Goal: Transaction & Acquisition: Purchase product/service

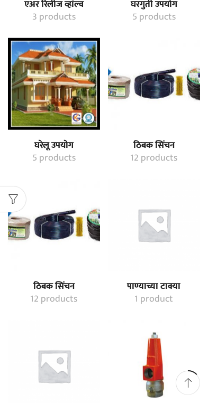
scroll to position [655, 0]
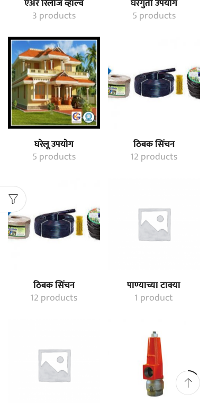
click at [174, 125] on img "Visit product category ठिबक सिंचन" at bounding box center [154, 83] width 92 height 92
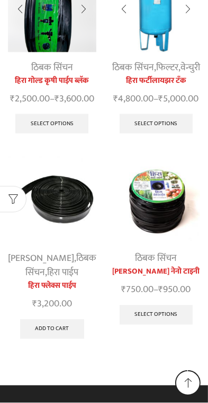
scroll to position [989, 0]
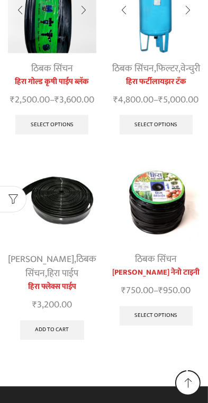
click at [167, 227] on img at bounding box center [156, 201] width 88 height 88
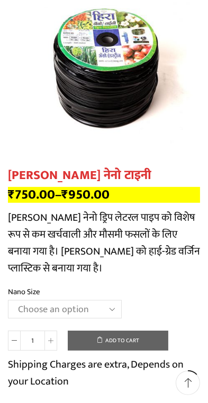
scroll to position [195, 0]
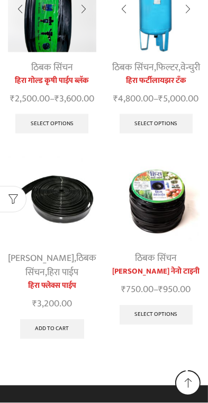
scroll to position [978, 0]
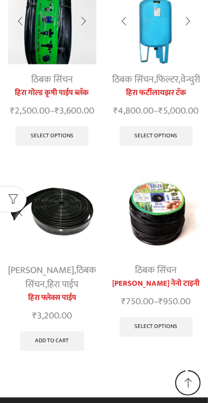
click at [169, 229] on img at bounding box center [156, 212] width 88 height 88
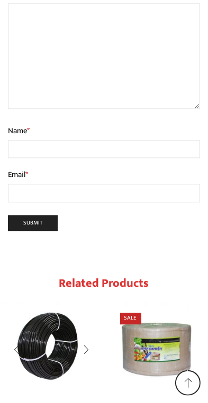
scroll to position [1404, 0]
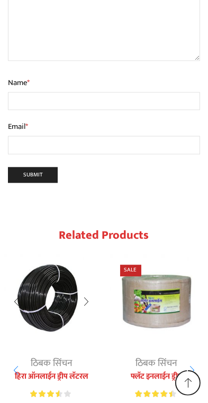
click at [180, 254] on img "2 / 10" at bounding box center [156, 301] width 95 height 95
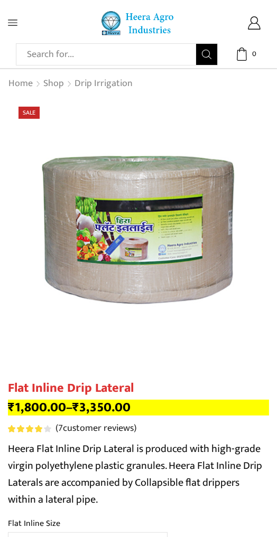
click at [24, 18] on span at bounding box center [23, 23] width 30 height 10
click at [24, 20] on span at bounding box center [23, 23] width 30 height 10
click at [18, 22] on span at bounding box center [23, 23] width 30 height 10
click at [207, 25] on icon at bounding box center [253, 22] width 13 height 13
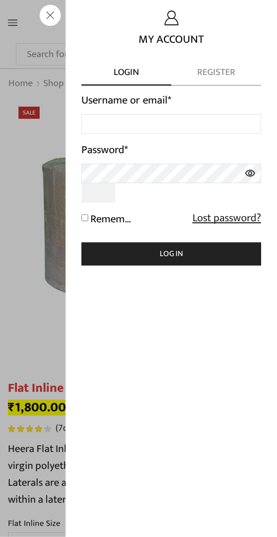
click at [207, 68] on span "Register" at bounding box center [216, 76] width 90 height 20
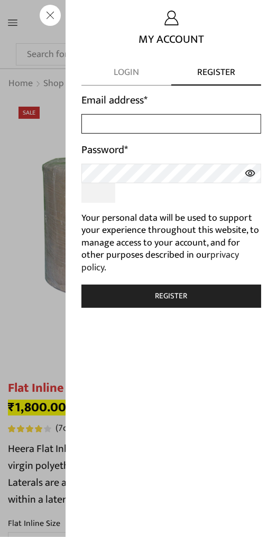
click at [187, 122] on input "Email address *" at bounding box center [171, 124] width 180 height 20
type input "advikirkhede23@gmail.com"
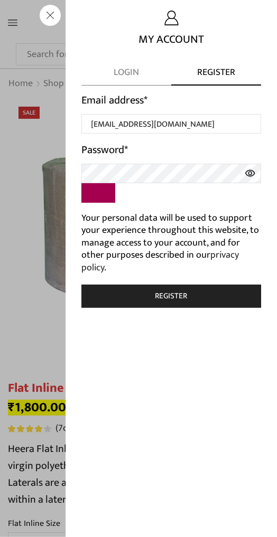
click at [108, 183] on button "Show password" at bounding box center [98, 193] width 34 height 20
click at [207, 170] on icon at bounding box center [250, 173] width 10 height 7
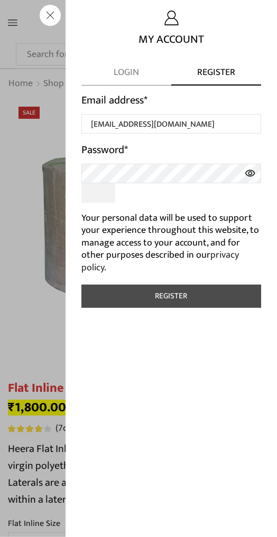
click at [199, 294] on button "Register" at bounding box center [171, 296] width 180 height 23
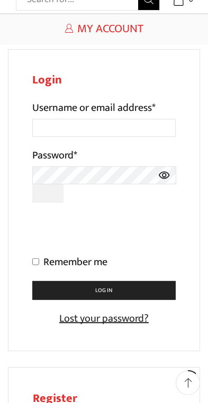
scroll to position [49, 0]
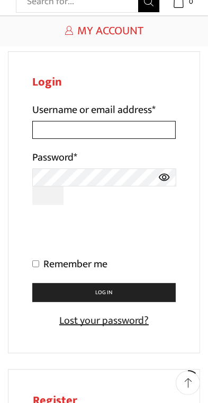
click at [146, 130] on input "Username or email address *" at bounding box center [103, 130] width 143 height 18
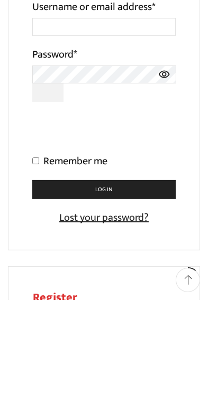
click at [202, 266] on div "Login Username or email address * Password * Remember me Lost your password? Lo…" at bounding box center [104, 404] width 208 height 707
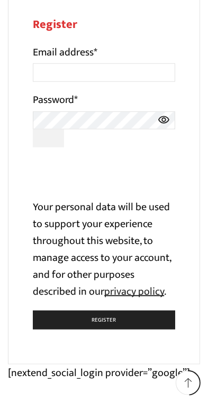
scroll to position [0, 0]
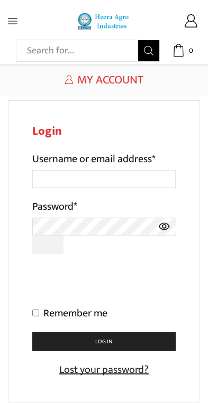
click at [17, 18] on icon at bounding box center [13, 21] width 10 height 6
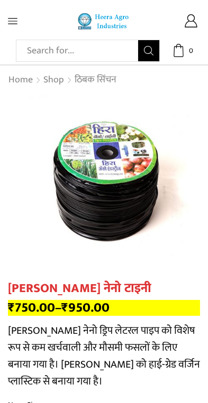
click at [16, 22] on icon at bounding box center [13, 21] width 10 height 10
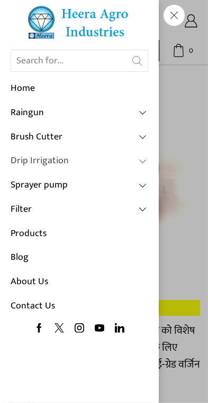
click at [88, 164] on link "Drip Irrigation" at bounding box center [79, 161] width 137 height 24
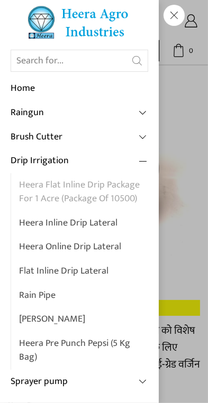
click at [124, 192] on link "Heera Flat Inline Drip Package For 1 Acre (Package of 10500)" at bounding box center [83, 192] width 129 height 38
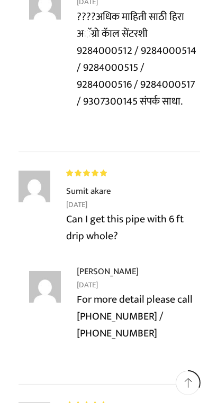
scroll to position [4355, 0]
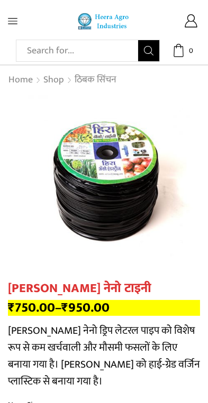
click at [21, 18] on span at bounding box center [17, 21] width 19 height 10
click at [19, 22] on span at bounding box center [17, 21] width 19 height 10
click at [16, 22] on icon at bounding box center [13, 21] width 10 height 10
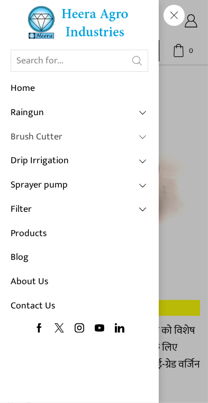
click at [55, 137] on link "Brush Cutter" at bounding box center [79, 137] width 137 height 24
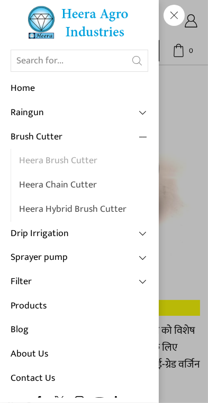
click at [81, 163] on link "Heera Brush Cutter" at bounding box center [83, 161] width 129 height 24
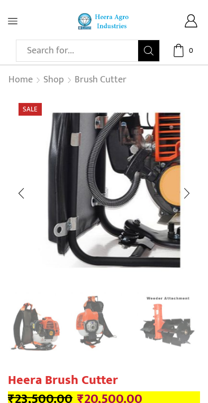
click at [20, 24] on span at bounding box center [17, 21] width 19 height 10
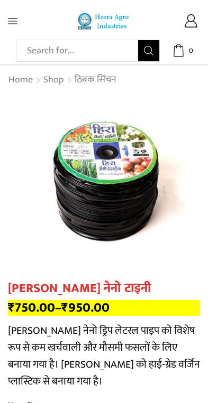
click at [18, 21] on span at bounding box center [17, 21] width 19 height 10
click at [21, 24] on span at bounding box center [17, 21] width 19 height 10
click at [15, 25] on icon at bounding box center [13, 21] width 10 height 10
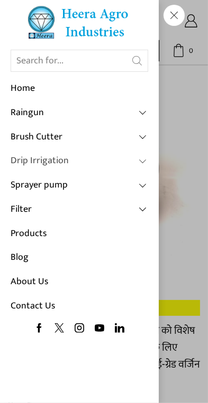
click at [62, 166] on link "Drip Irrigation" at bounding box center [79, 161] width 137 height 24
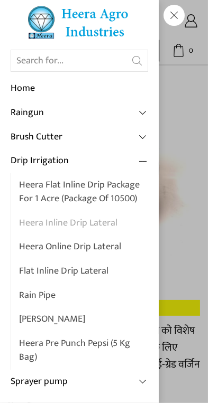
click at [92, 220] on link "Heera Inline Drip Lateral" at bounding box center [83, 223] width 129 height 24
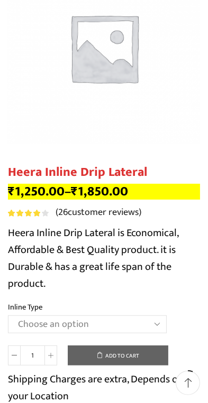
scroll to position [742, 0]
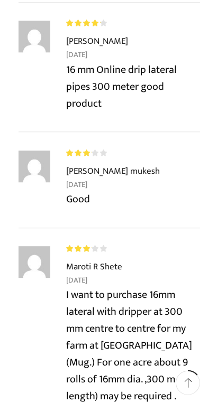
scroll to position [1586, 0]
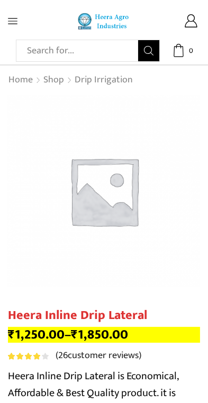
click at [18, 22] on span at bounding box center [17, 21] width 19 height 10
click at [18, 23] on span at bounding box center [17, 21] width 19 height 10
click at [23, 18] on span at bounding box center [17, 21] width 19 height 10
click at [20, 18] on span at bounding box center [17, 21] width 19 height 10
click at [21, 17] on span at bounding box center [17, 21] width 19 height 10
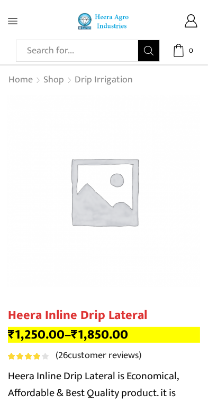
click at [24, 20] on span at bounding box center [17, 21] width 19 height 10
click at [25, 18] on span at bounding box center [17, 21] width 19 height 10
click at [24, 18] on span at bounding box center [17, 21] width 19 height 10
click at [22, 23] on span at bounding box center [17, 21] width 19 height 10
click at [59, 47] on input "Search input" at bounding box center [80, 50] width 116 height 21
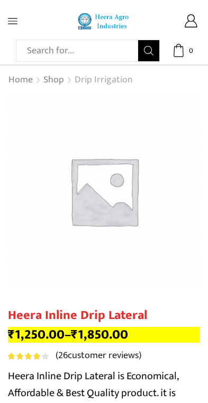
click at [98, 81] on link "Drip Irrigation" at bounding box center [103, 80] width 59 height 14
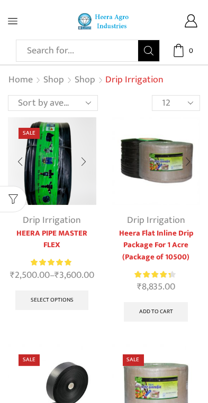
click at [162, 194] on img at bounding box center [156, 161] width 88 height 88
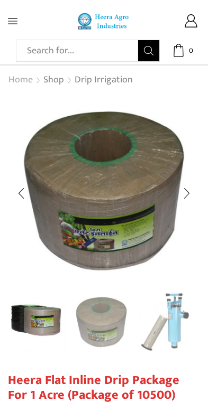
click at [29, 81] on link "Home" at bounding box center [20, 80] width 25 height 14
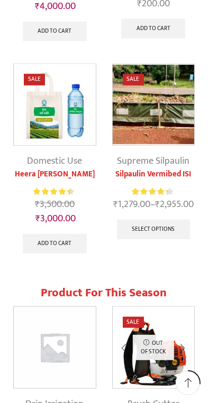
scroll to position [714, 0]
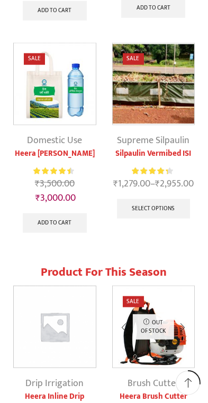
click at [137, 107] on img at bounding box center [154, 84] width 82 height 82
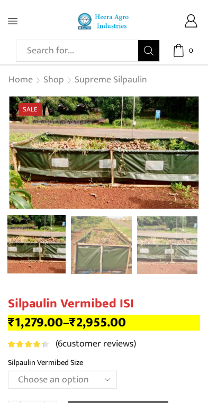
click at [15, 20] on icon at bounding box center [13, 21] width 10 height 10
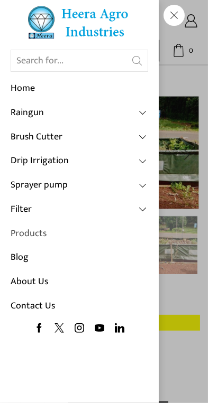
click at [38, 233] on link "Products" at bounding box center [79, 234] width 137 height 24
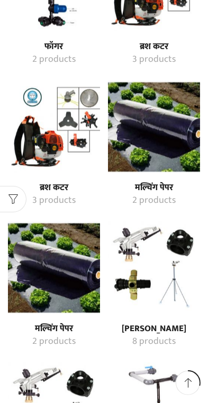
scroll to position [1441, 0]
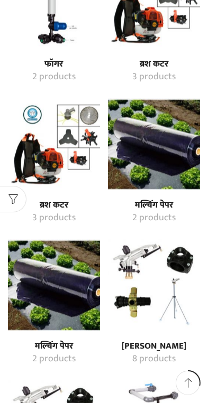
click at [44, 36] on img "Visit product category फॉगर" at bounding box center [54, 3] width 92 height 92
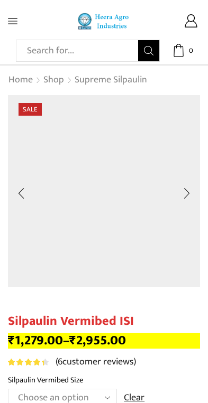
click at [17, 18] on span at bounding box center [17, 21] width 19 height 10
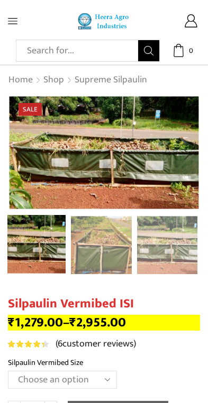
click at [16, 18] on icon at bounding box center [13, 21] width 10 height 6
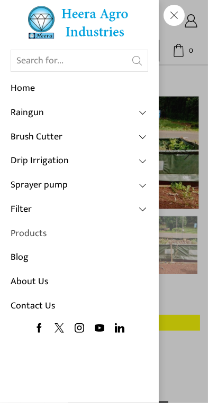
click at [45, 234] on link "Products" at bounding box center [79, 234] width 137 height 24
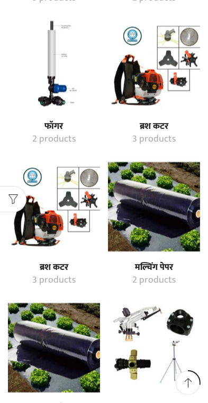
scroll to position [1387, 0]
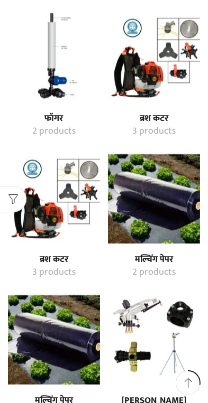
click at [188, 229] on img "Visit product category मल्चिंग पेपर" at bounding box center [154, 198] width 92 height 92
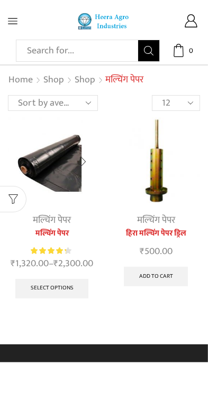
click at [72, 190] on img at bounding box center [52, 161] width 88 height 88
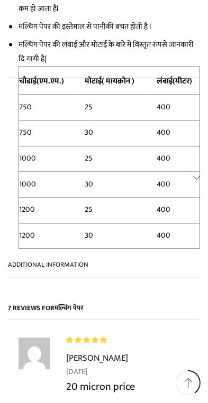
scroll to position [1297, 0]
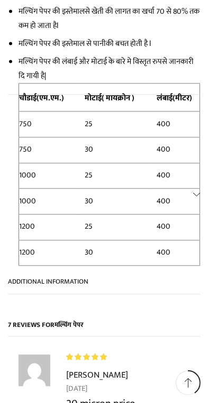
click at [196, 141] on link "Additional information" at bounding box center [104, 194] width 192 height 199
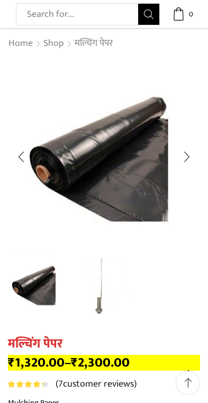
scroll to position [36, 0]
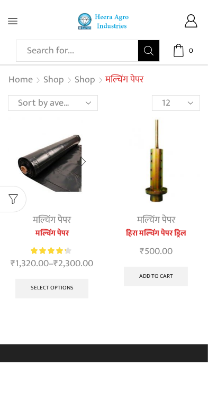
click at [63, 198] on img at bounding box center [52, 161] width 88 height 88
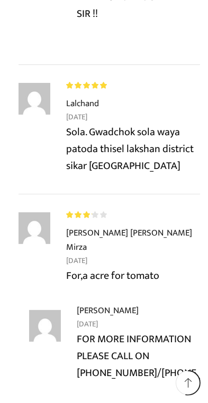
scroll to position [1560, 0]
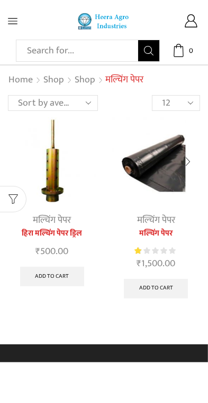
click at [172, 199] on img at bounding box center [156, 161] width 88 height 88
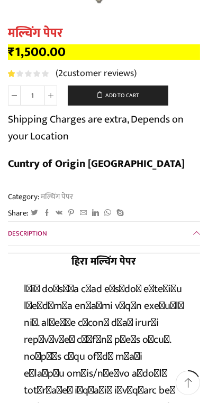
scroll to position [350, 0]
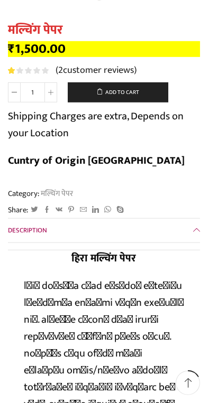
click at [194, 230] on link "Description" at bounding box center [104, 231] width 192 height 24
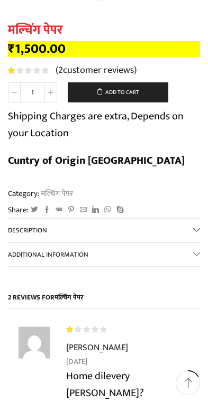
click at [186, 229] on link "Description" at bounding box center [104, 231] width 192 height 24
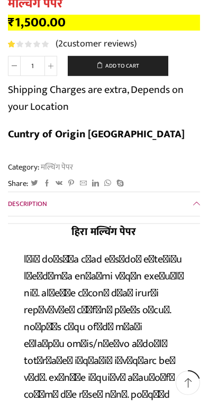
scroll to position [443, 0]
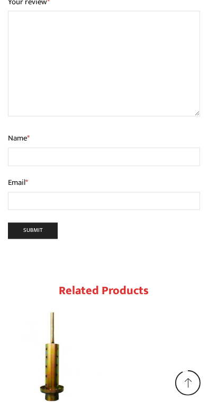
scroll to position [1271, 0]
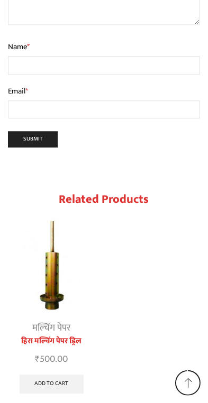
click at [94, 277] on img "1 / 1" at bounding box center [51, 265] width 95 height 95
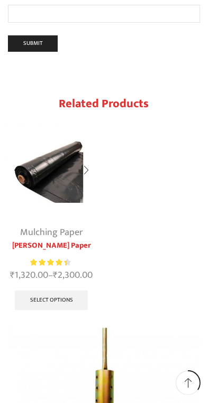
scroll to position [2290, 0]
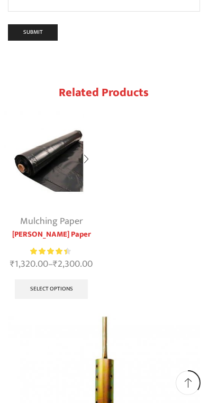
click at [59, 206] on img "1 / 1" at bounding box center [51, 159] width 95 height 95
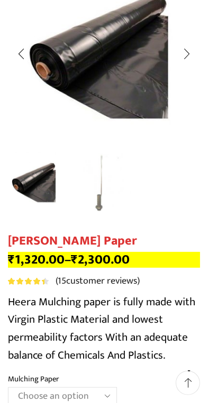
scroll to position [143, 0]
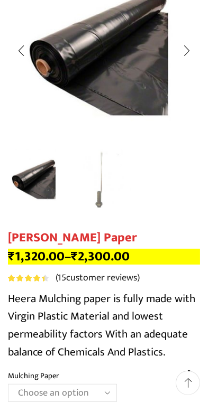
click at [91, 390] on select "Choose an option 1000 X 20 X [PHONE_NUMBER] X [PHONE_NUMBER] X 400 750 X 20 X 4…" at bounding box center [62, 393] width 109 height 18
select select "1200-x-25-x-400"
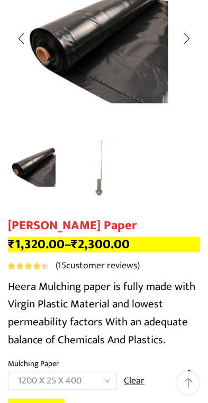
scroll to position [162, 0]
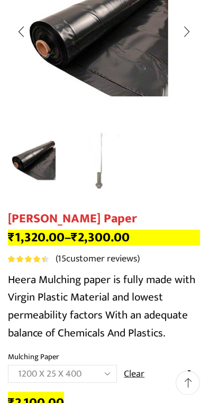
click at [85, 370] on select "Choose an option 1000 X 20 X [PHONE_NUMBER] X [PHONE_NUMBER] X 400 750 X 20 X 4…" at bounding box center [62, 374] width 109 height 18
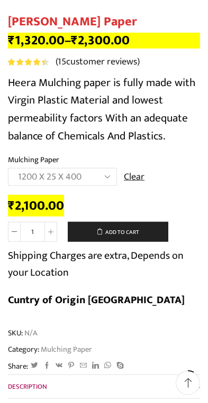
scroll to position [385, 0]
